Goal: Check status: Check status

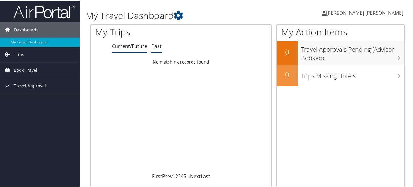
click at [154, 46] on link "Past" at bounding box center [157, 45] width 10 height 7
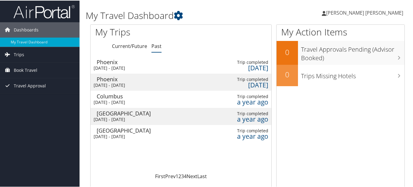
click at [126, 93] on div "Columbus" at bounding box center [127, 96] width 60 height 6
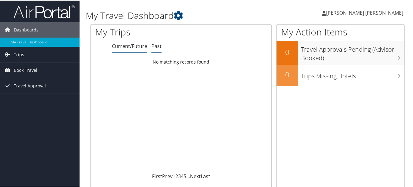
click at [156, 47] on link "Past" at bounding box center [157, 45] width 10 height 7
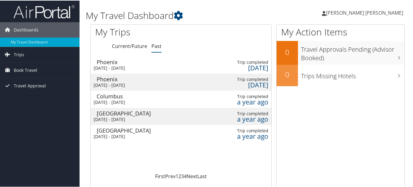
click at [122, 119] on div "Sat 1 Jun 2024 - Fri 7 Jun 2024" at bounding box center [124, 119] width 60 height 6
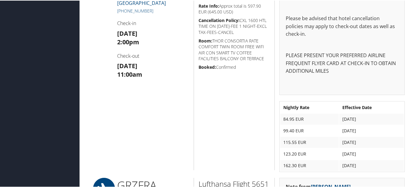
scroll to position [637, 0]
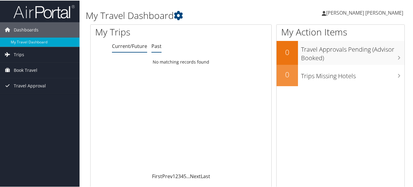
click at [157, 47] on link "Past" at bounding box center [157, 45] width 10 height 7
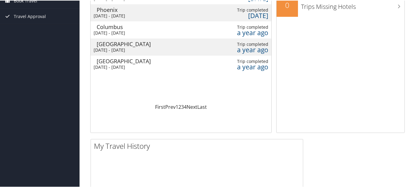
scroll to position [77, 0]
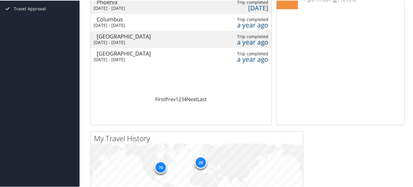
click at [182, 96] on link "3" at bounding box center [182, 99] width 3 height 7
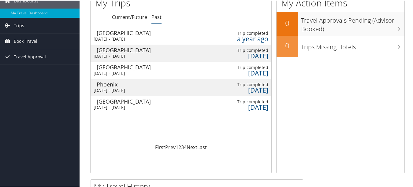
scroll to position [29, 0]
click at [114, 49] on div "[GEOGRAPHIC_DATA]" at bounding box center [127, 50] width 60 height 6
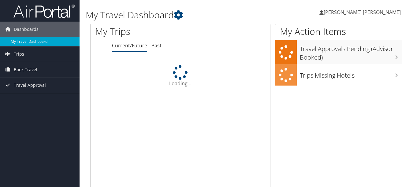
scroll to position [29, 0]
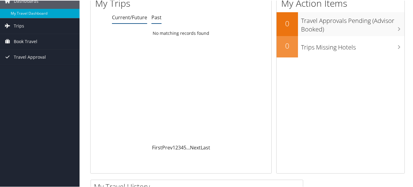
click at [154, 14] on link "Past" at bounding box center [157, 16] width 10 height 7
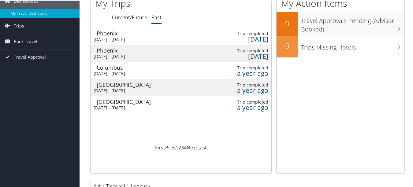
click at [191, 147] on link "Next" at bounding box center [192, 147] width 11 height 7
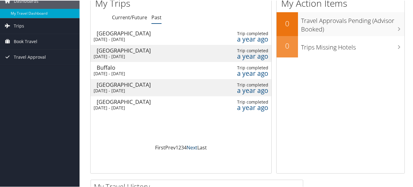
click at [191, 147] on link "Next" at bounding box center [192, 147] width 11 height 7
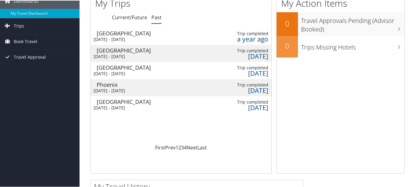
click at [128, 54] on div "Sun 18 Feb 2024 - Fri 23 Feb 2024" at bounding box center [124, 56] width 60 height 6
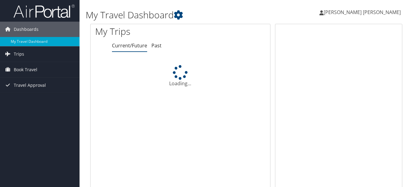
scroll to position [29, 0]
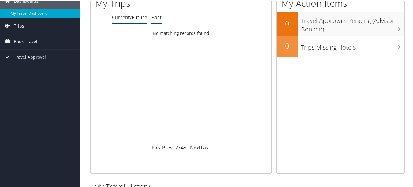
click at [158, 15] on link "Past" at bounding box center [157, 16] width 10 height 7
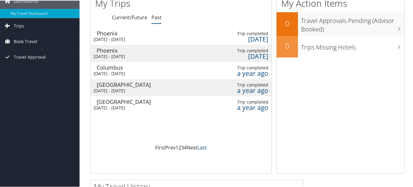
click at [198, 148] on link "Last" at bounding box center [201, 147] width 9 height 7
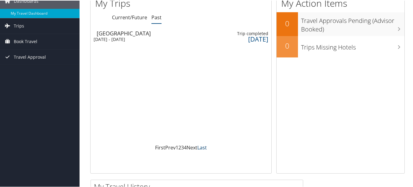
click at [198, 148] on link "Last" at bounding box center [201, 147] width 9 height 7
click at [176, 146] on link "1" at bounding box center [177, 147] width 3 height 7
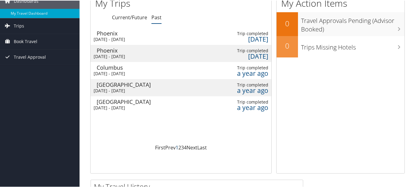
click at [176, 146] on link "1" at bounding box center [177, 147] width 3 height 7
click at [189, 147] on link "Next" at bounding box center [192, 147] width 11 height 7
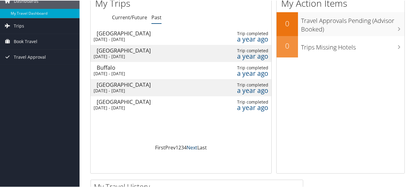
click at [189, 147] on link "Next" at bounding box center [192, 147] width 11 height 7
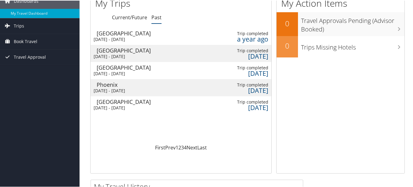
click at [140, 70] on td "Munich Tue 13 Feb 2024 - Fri 23 Feb 2024" at bounding box center [124, 70] width 66 height 17
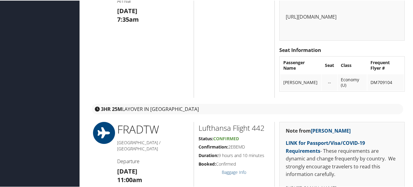
scroll to position [829, 0]
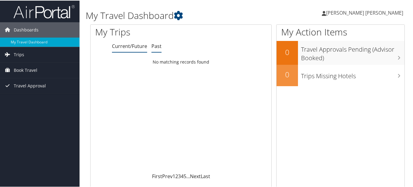
click at [157, 44] on link "Past" at bounding box center [157, 45] width 10 height 7
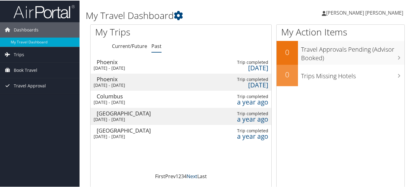
click at [193, 176] on link "Next" at bounding box center [192, 176] width 11 height 7
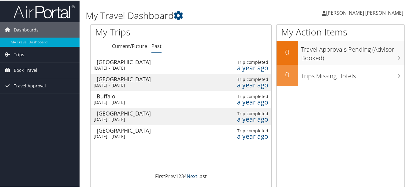
click at [193, 176] on link "Next" at bounding box center [192, 176] width 11 height 7
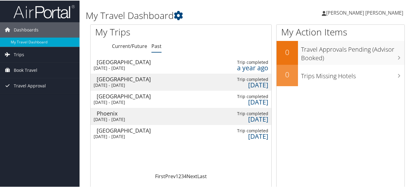
click at [114, 132] on div "Graz" at bounding box center [127, 130] width 60 height 6
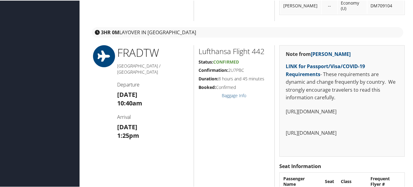
scroll to position [956, 0]
